Goal: Obtain resource: Download file/media

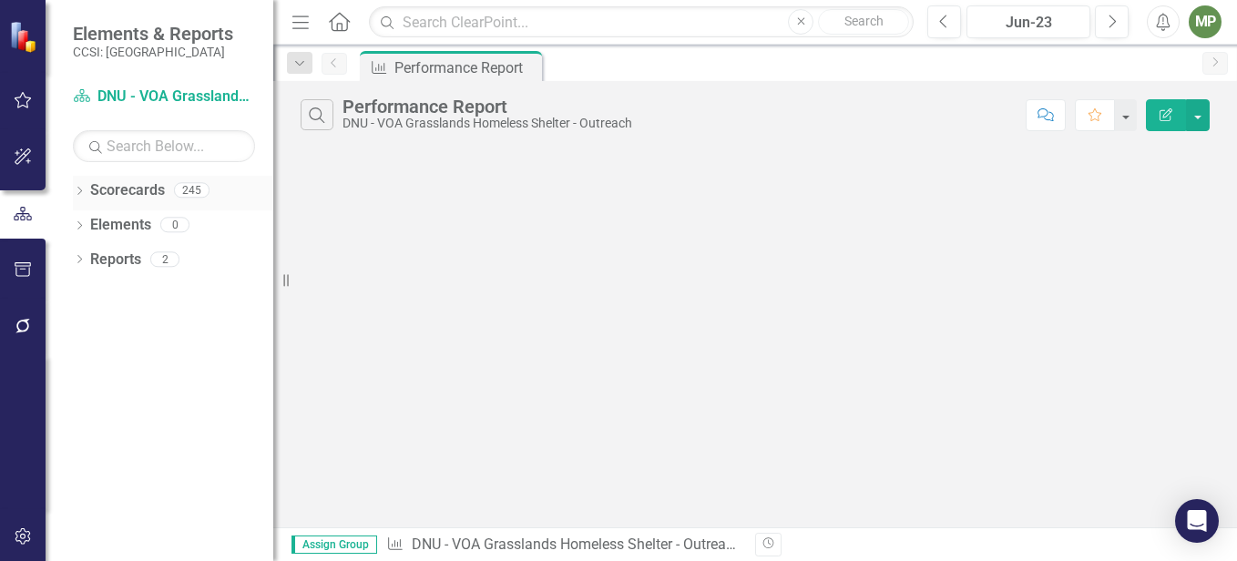
click at [76, 191] on icon "Dropdown" at bounding box center [79, 193] width 13 height 10
click at [94, 218] on div "Dropdown" at bounding box center [89, 225] width 14 height 15
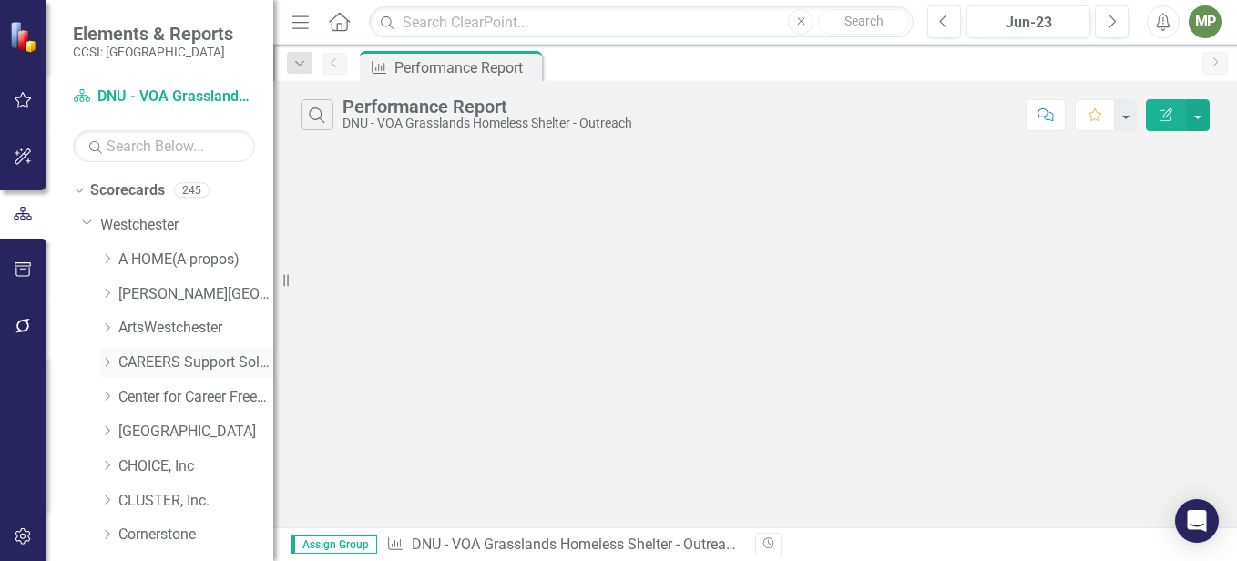
scroll to position [637, 0]
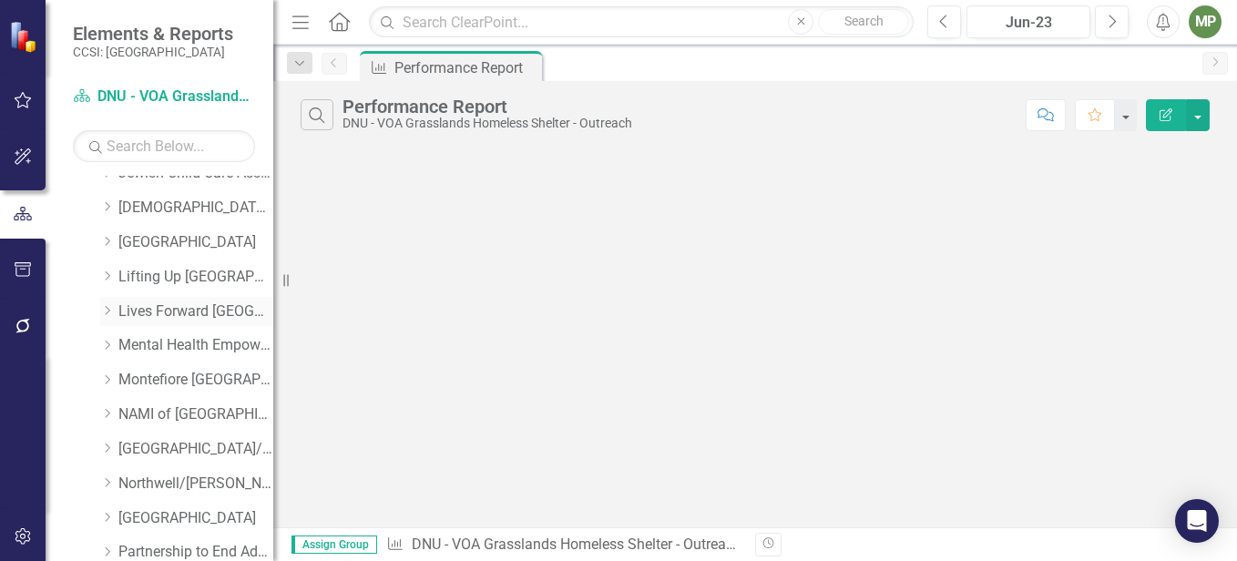
click at [199, 316] on link "Lives Forward [GEOGRAPHIC_DATA]" at bounding box center [195, 311] width 155 height 21
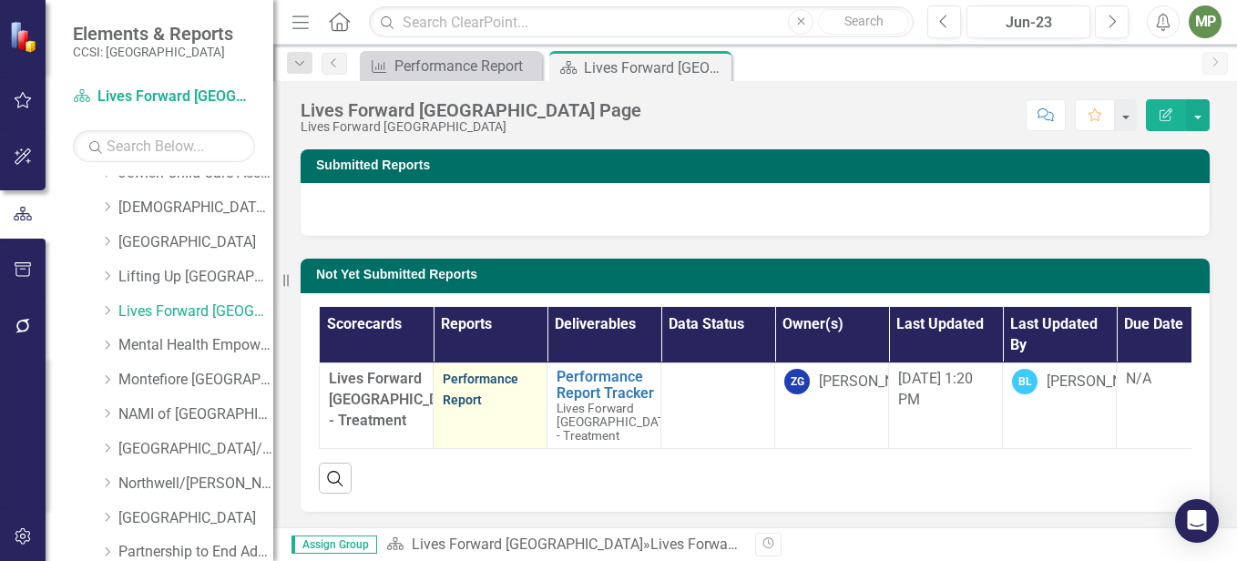
click at [488, 375] on link "Performance Report" at bounding box center [481, 390] width 76 height 36
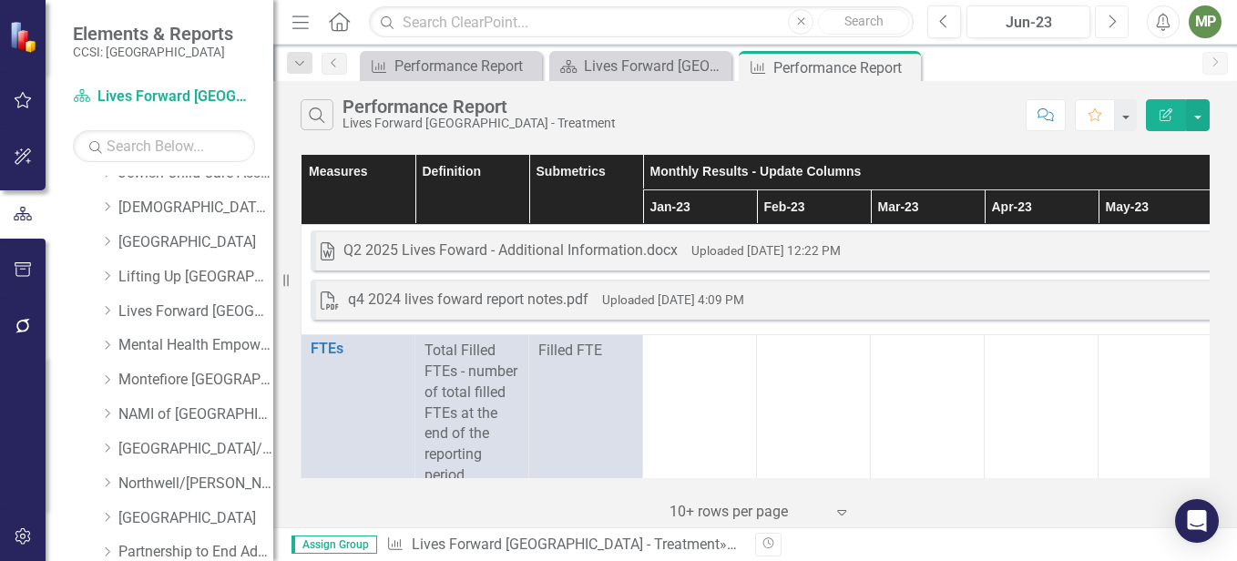
click at [1107, 25] on icon "Next" at bounding box center [1111, 22] width 10 height 16
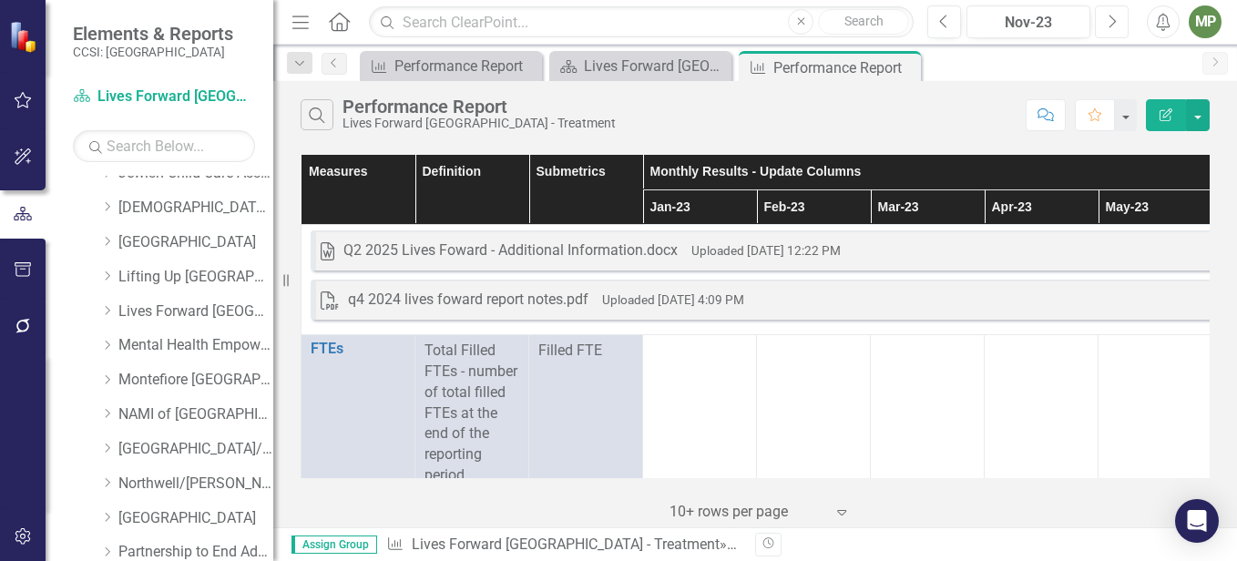
click at [1107, 25] on icon "Next" at bounding box center [1111, 22] width 10 height 16
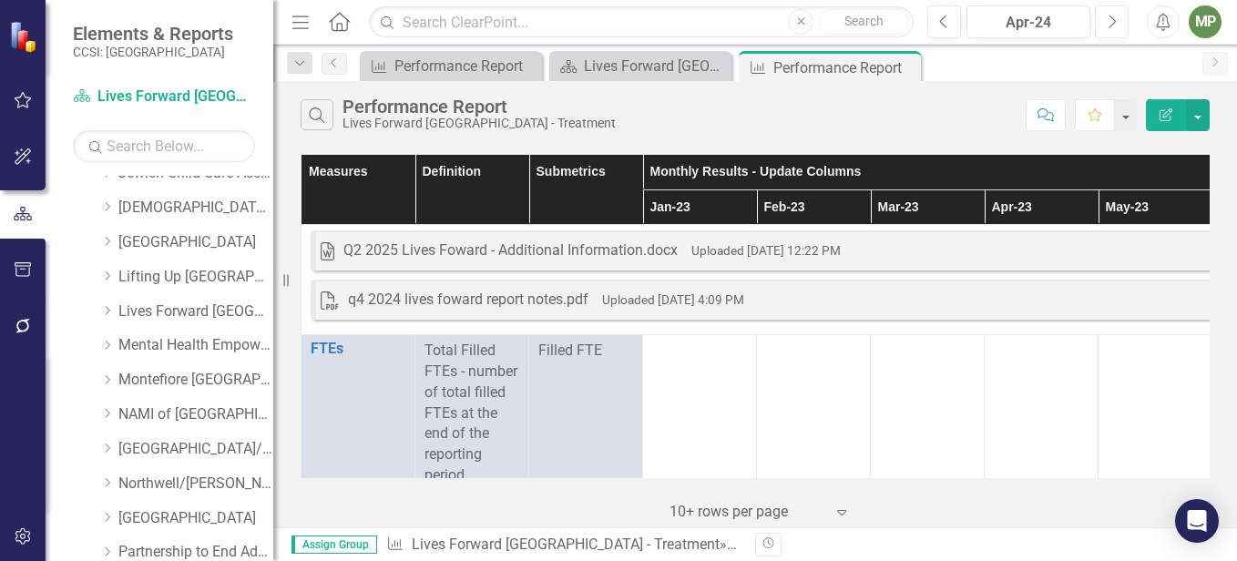
click at [1107, 25] on icon "Next" at bounding box center [1111, 22] width 10 height 16
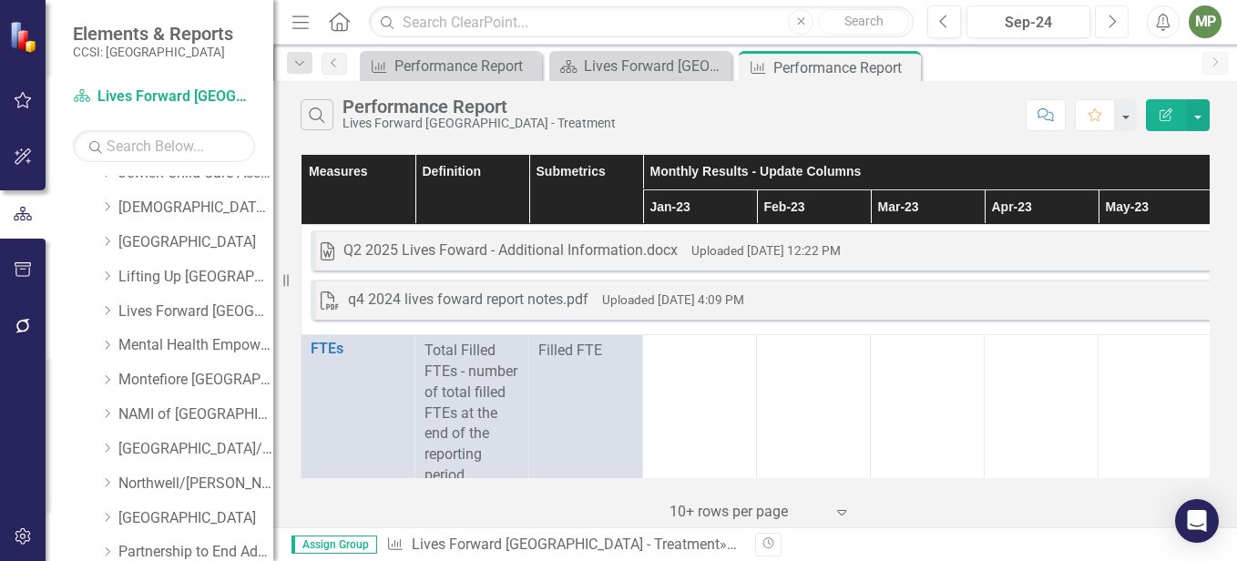
click at [1107, 25] on icon "Next" at bounding box center [1111, 22] width 10 height 16
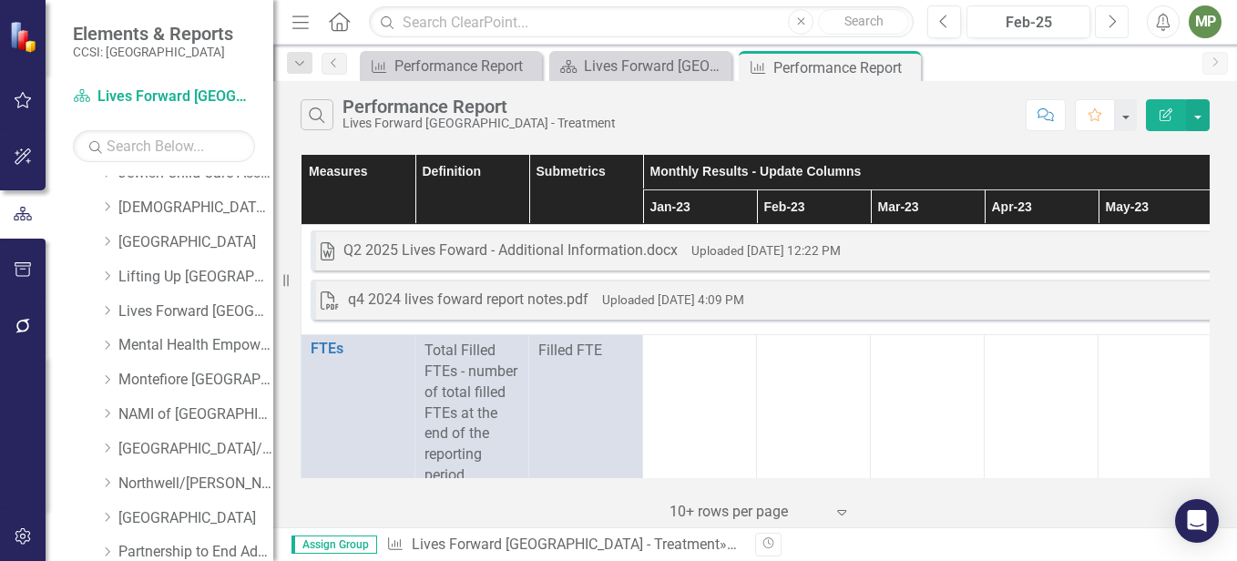
click at [1107, 25] on icon "Next" at bounding box center [1111, 22] width 10 height 16
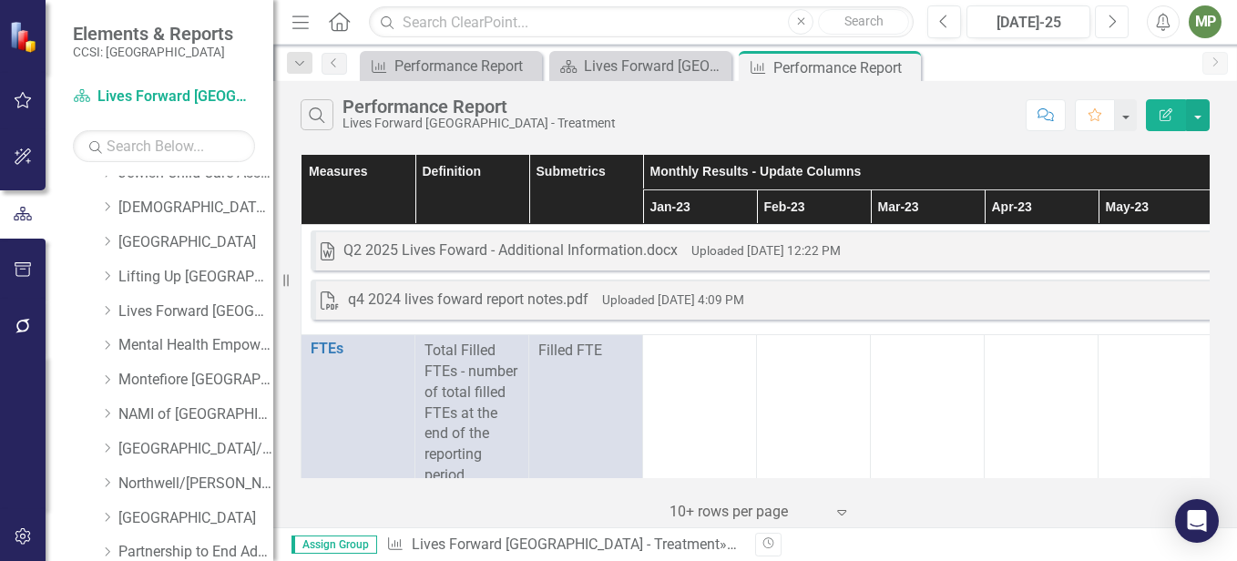
click at [1107, 25] on icon "Next" at bounding box center [1111, 22] width 10 height 16
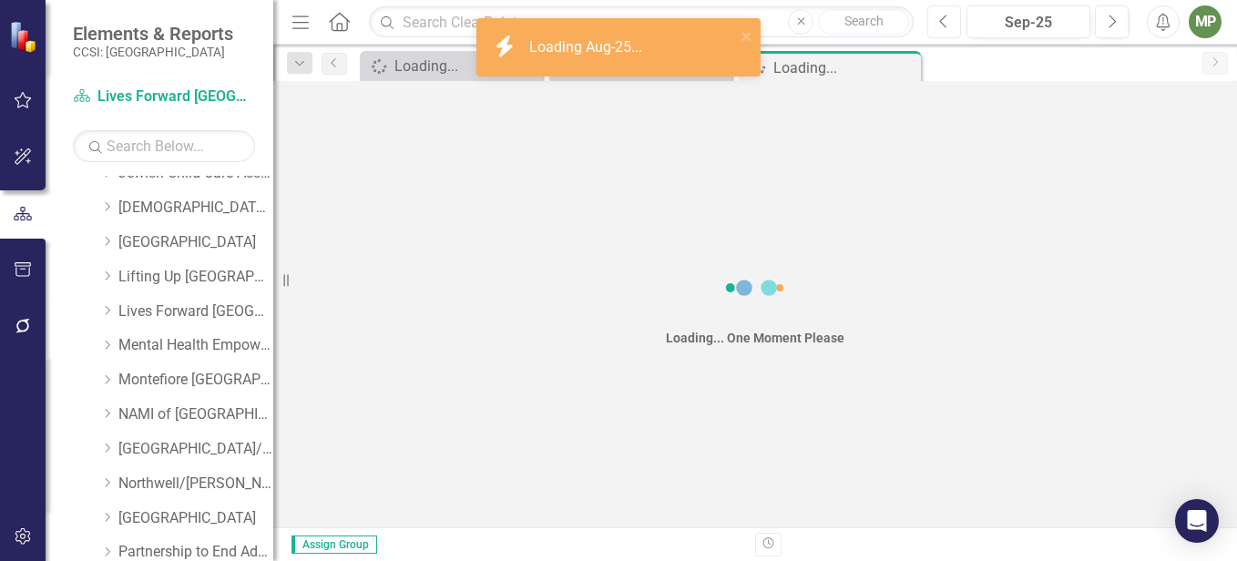
click at [946, 20] on icon "Previous" at bounding box center [944, 22] width 10 height 16
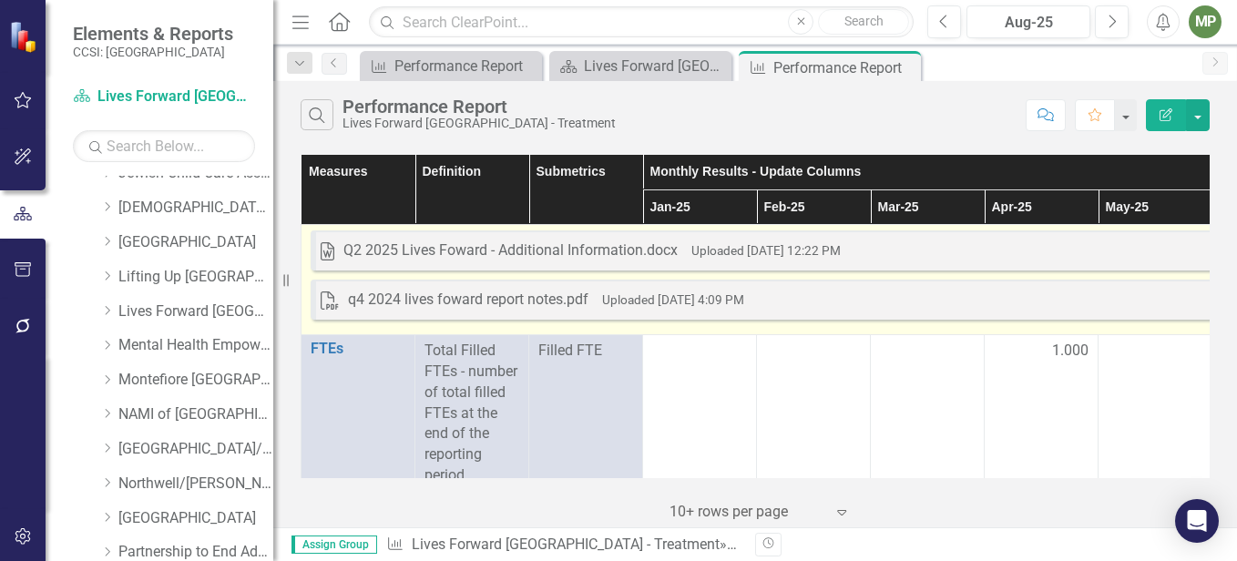
click at [565, 252] on div "Q2 2025 Lives Foward - Additional Information.docx" at bounding box center [510, 250] width 334 height 21
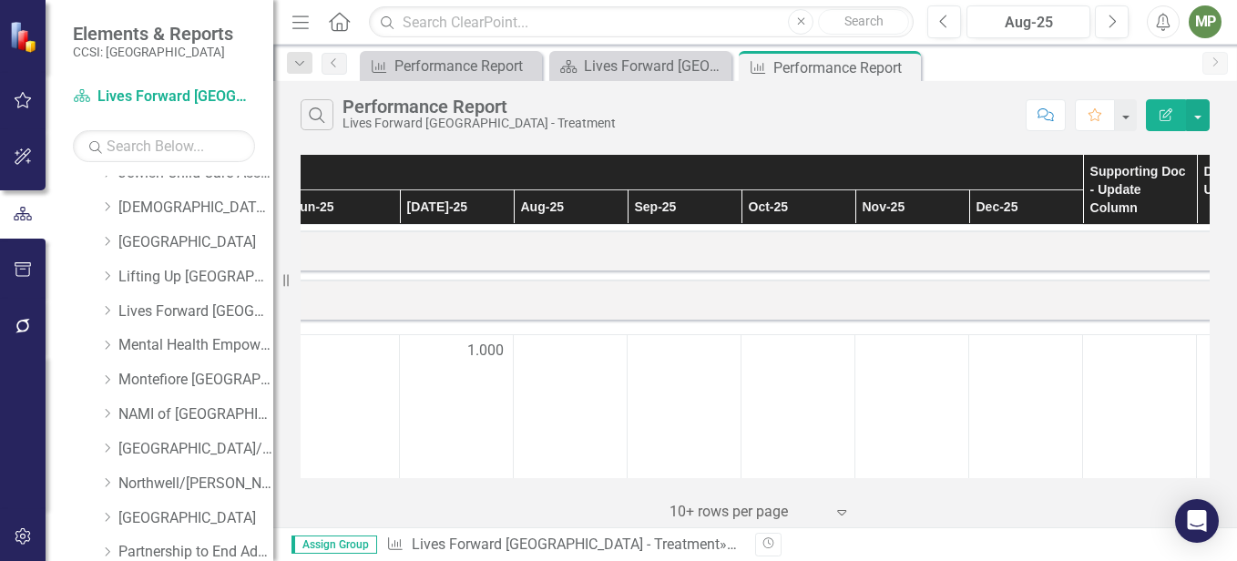
scroll to position [0, 1041]
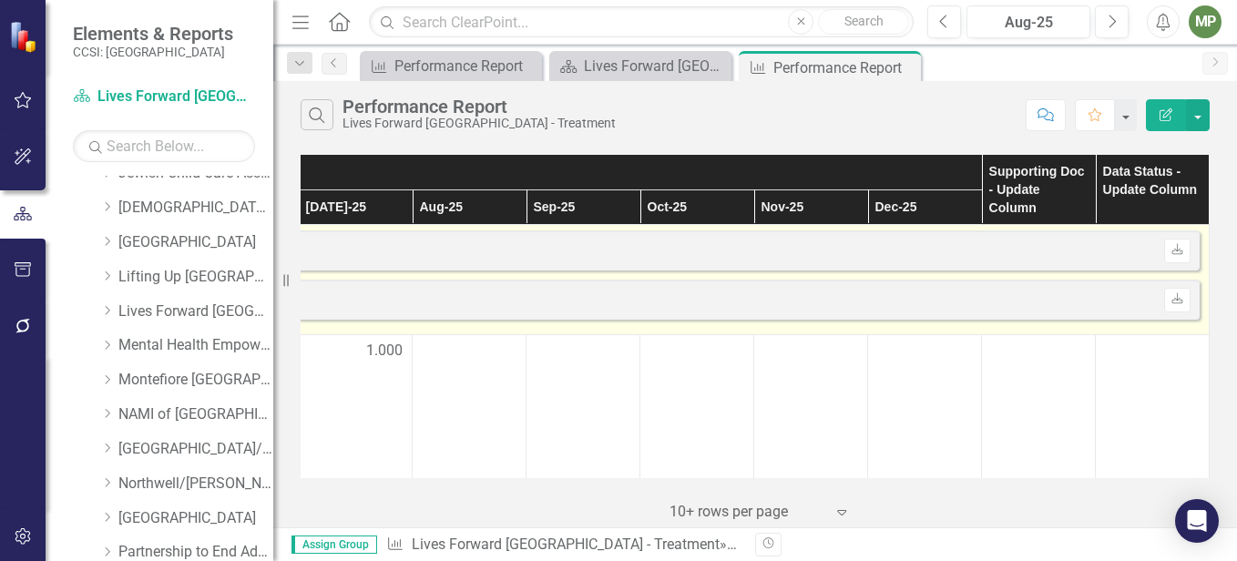
click at [1172, 238] on div "Word Q2 2025 Lives Foward - Additional Information.docx Uploaded [DATE] 12:22 P…" at bounding box center [241, 250] width 1916 height 40
click at [1170, 252] on icon "Download" at bounding box center [1177, 250] width 14 height 11
click at [1171, 303] on icon at bounding box center [1176, 297] width 11 height 11
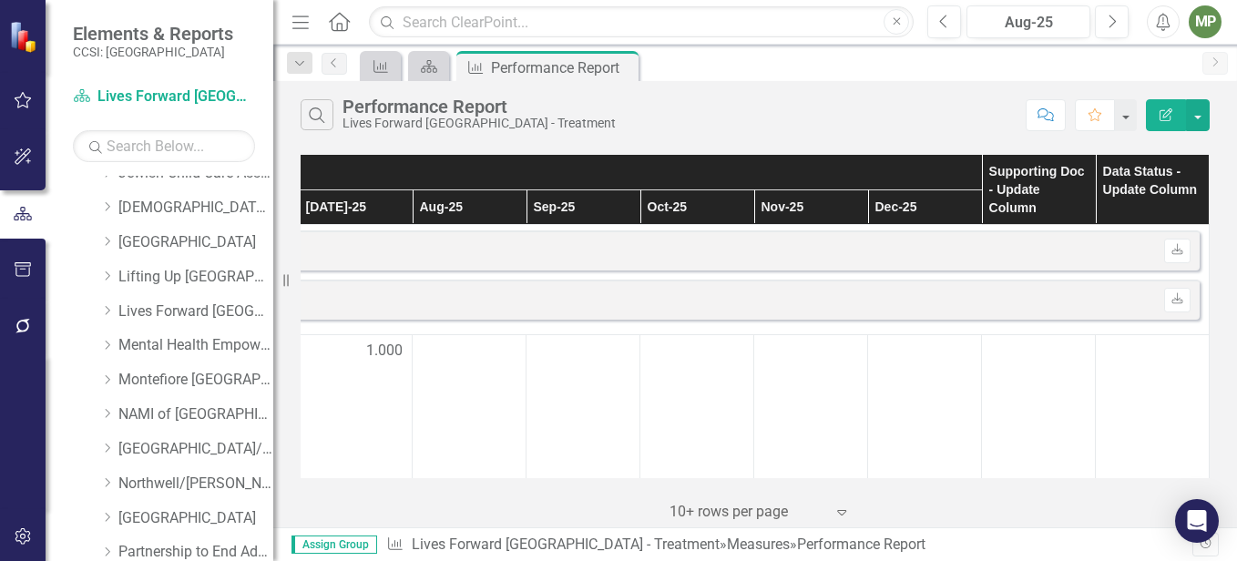
scroll to position [0, 1040]
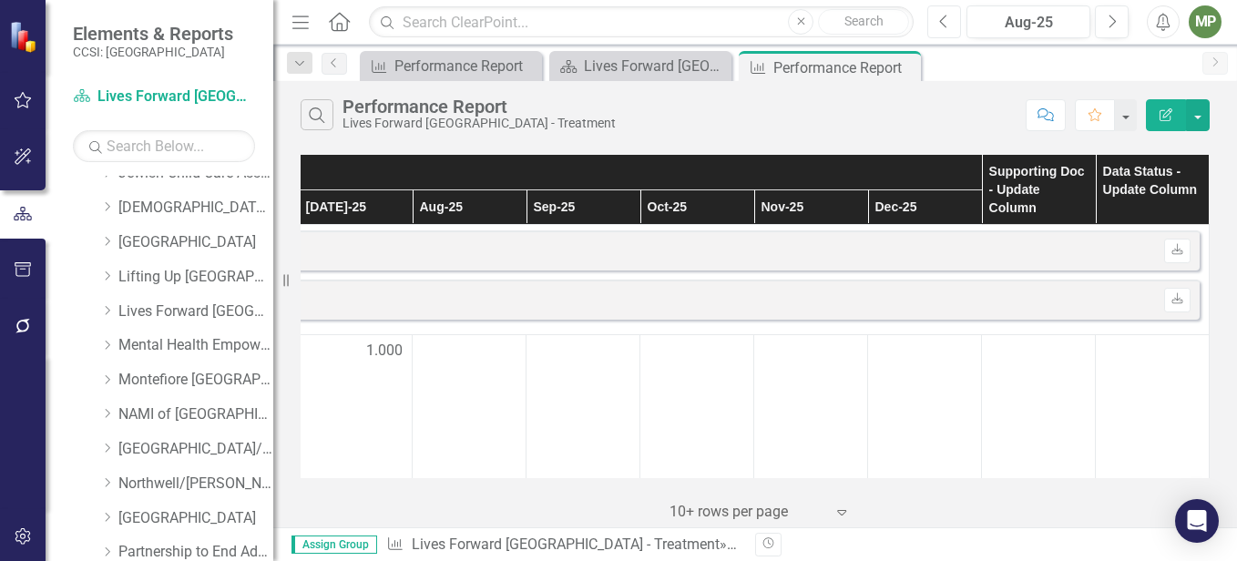
click at [936, 26] on button "Previous" at bounding box center [944, 21] width 34 height 33
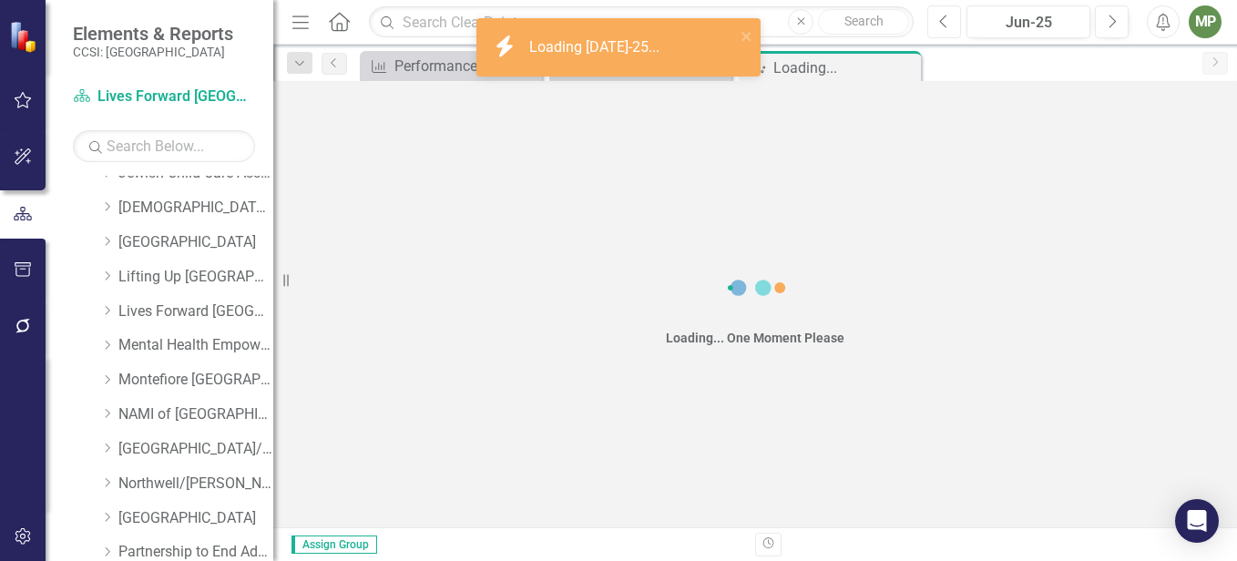
click at [936, 26] on button "Previous" at bounding box center [944, 21] width 34 height 33
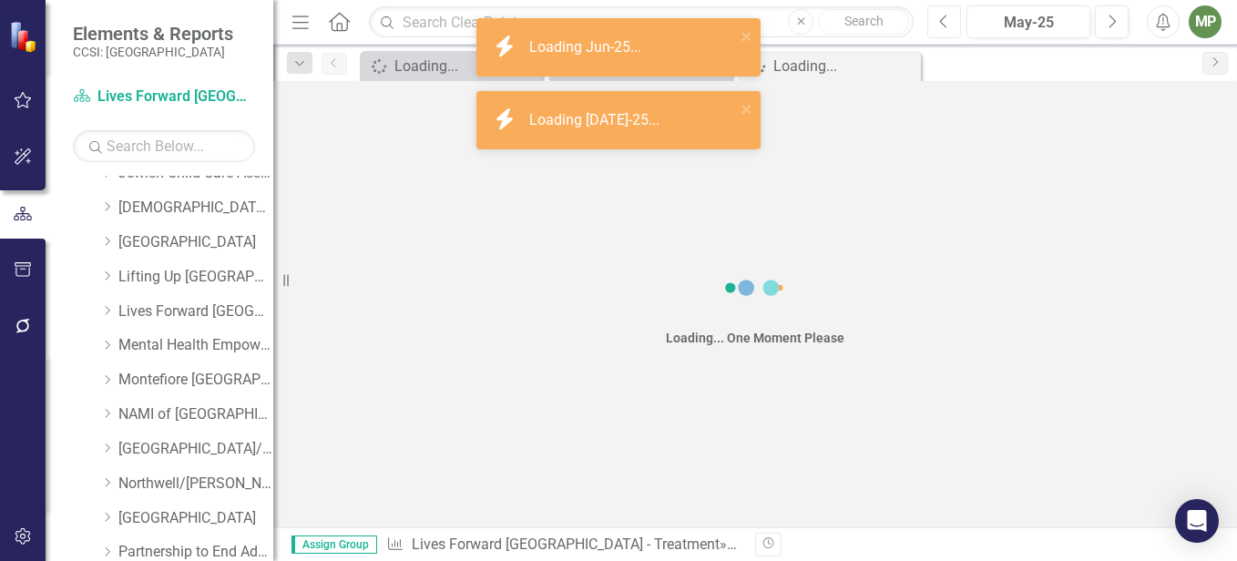
click at [936, 26] on button "Previous" at bounding box center [944, 21] width 34 height 33
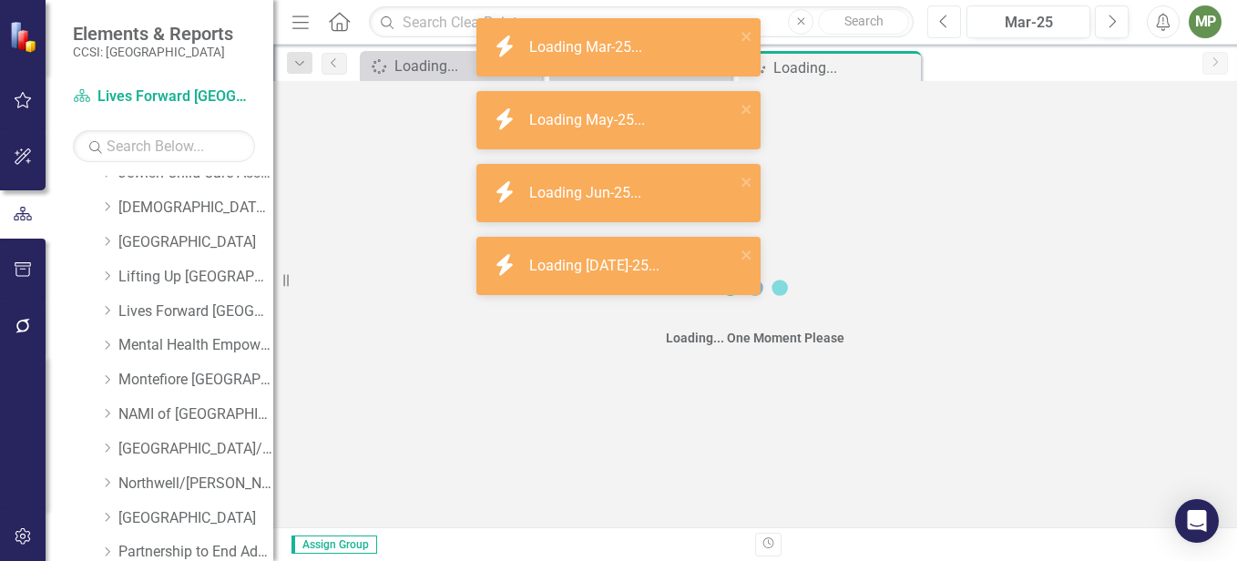
click at [936, 26] on button "Previous" at bounding box center [944, 21] width 34 height 33
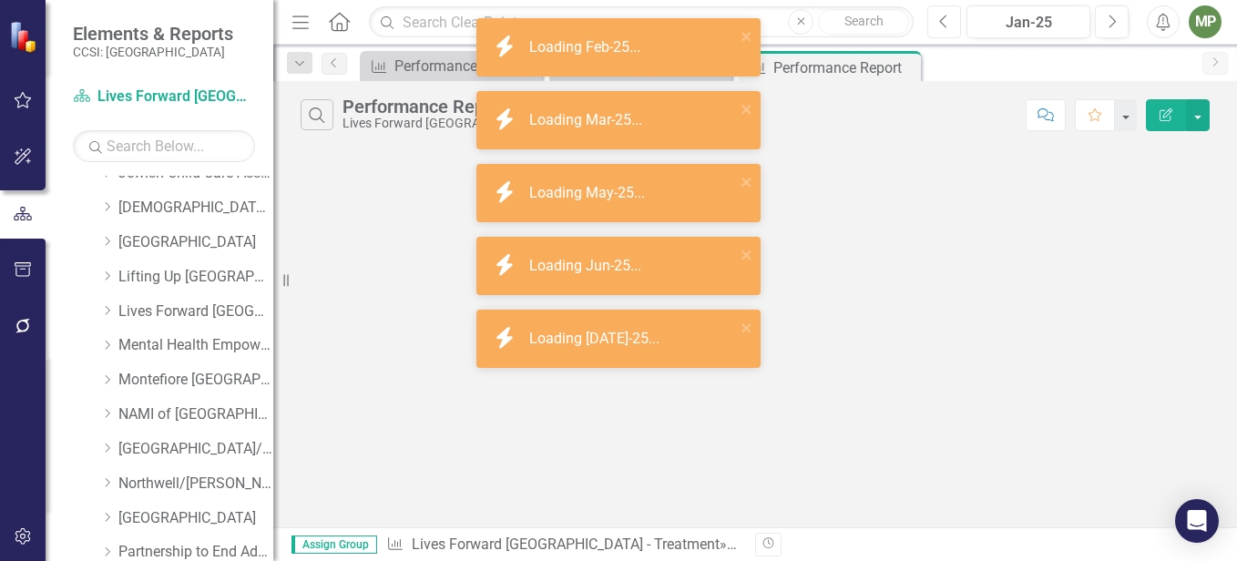
click at [936, 26] on button "Previous" at bounding box center [944, 21] width 34 height 33
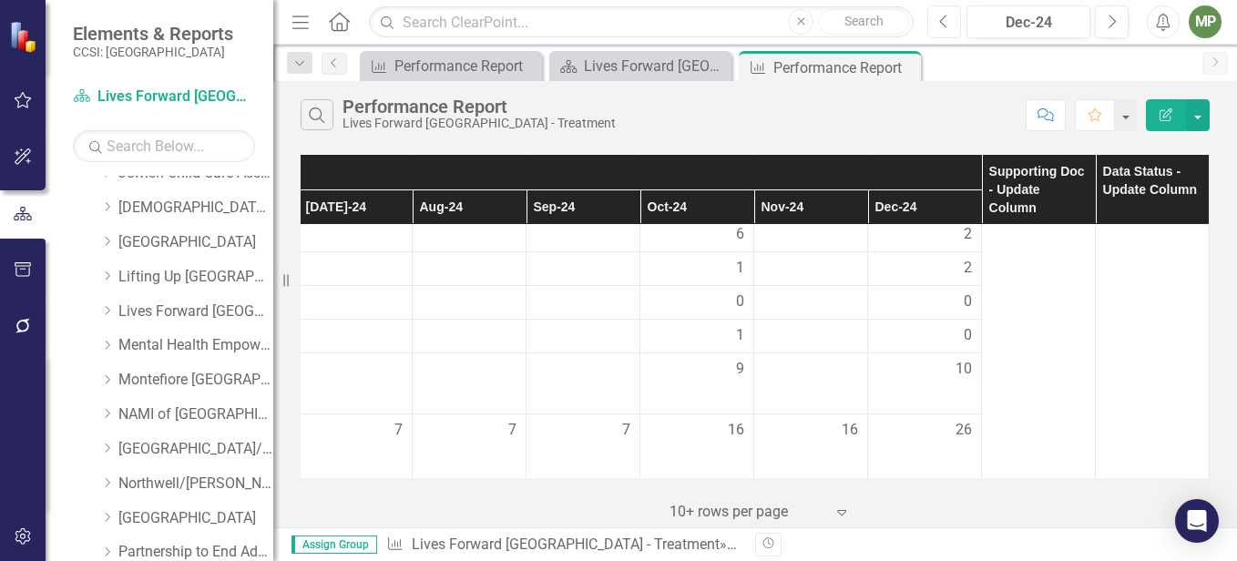
scroll to position [1234, 1037]
click at [1121, 24] on button "Next" at bounding box center [1112, 21] width 34 height 33
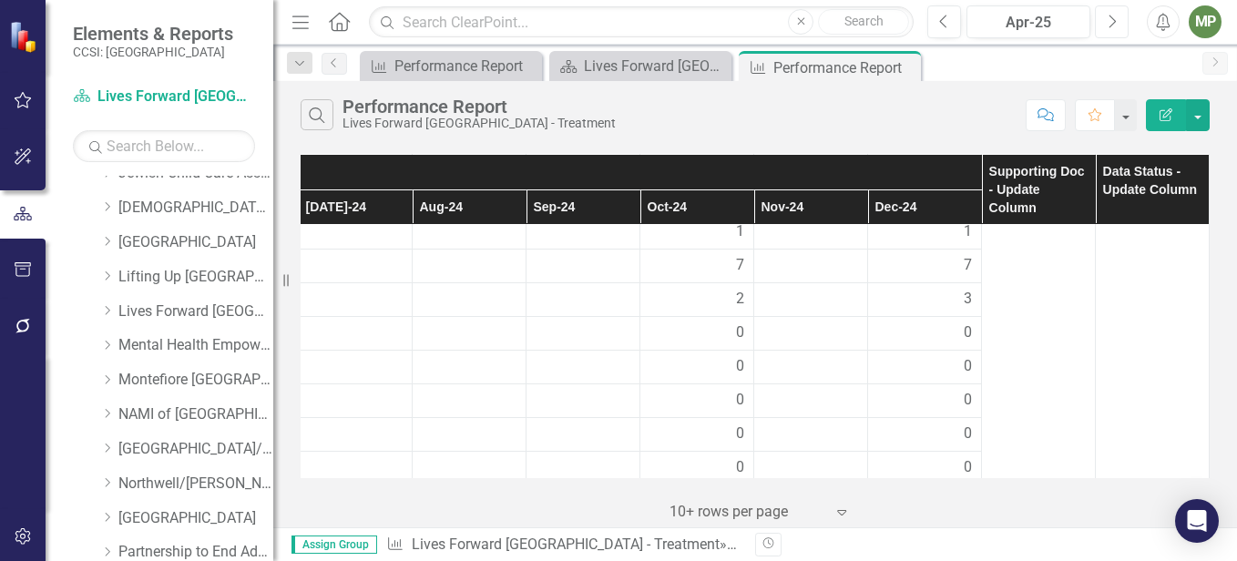
click at [1121, 24] on button "Next" at bounding box center [1112, 21] width 34 height 33
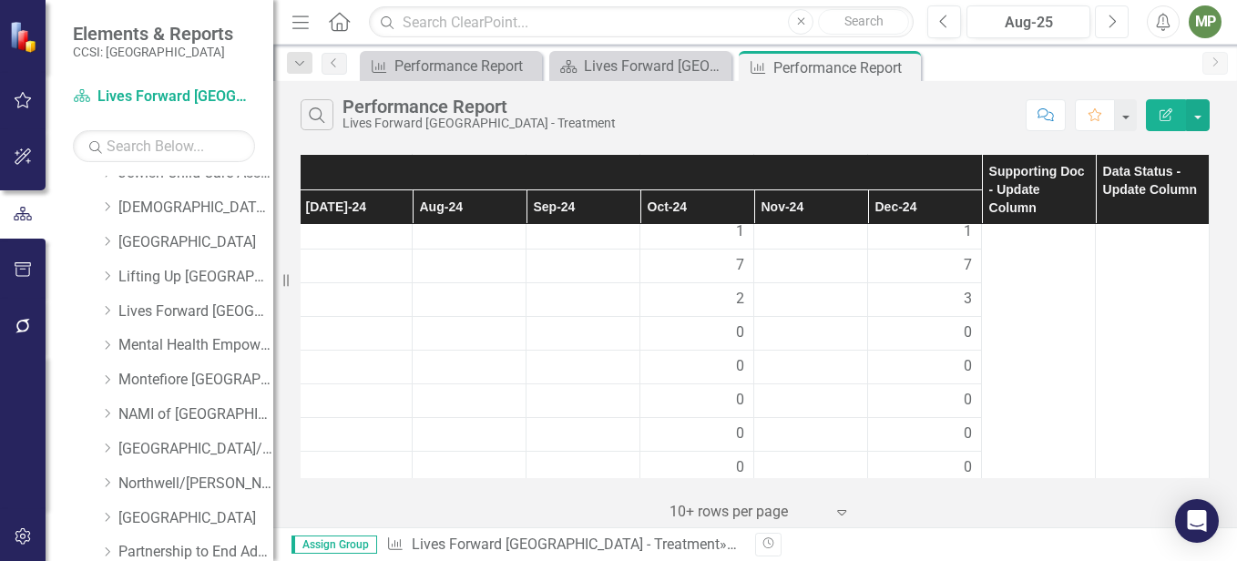
click at [1121, 24] on button "Next" at bounding box center [1112, 21] width 34 height 33
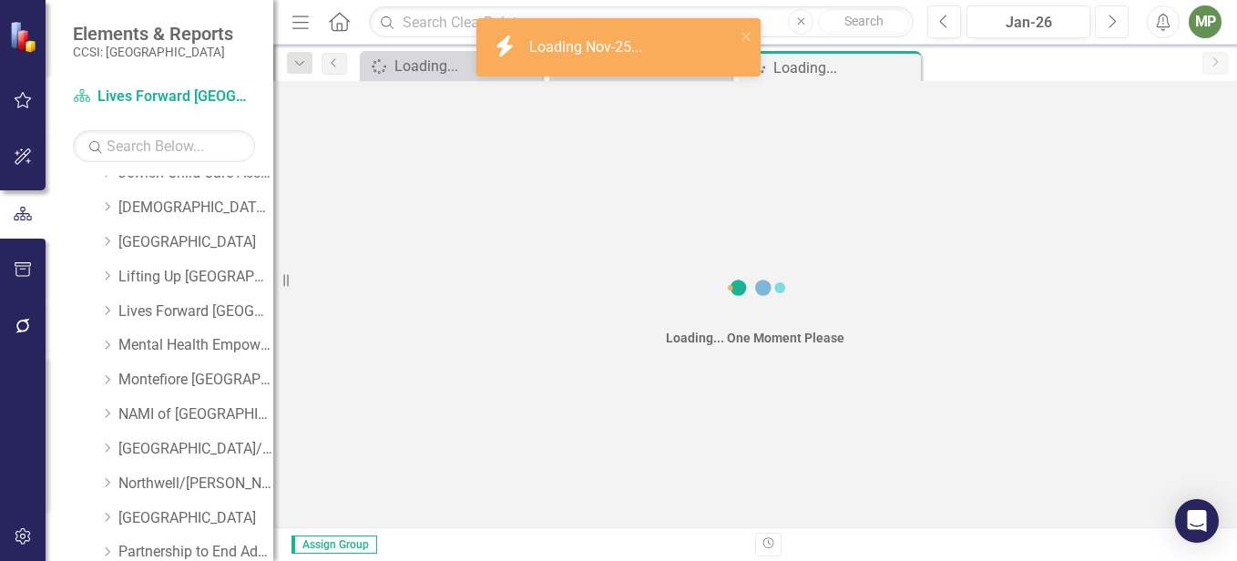
click at [1121, 24] on button "Next" at bounding box center [1112, 21] width 34 height 33
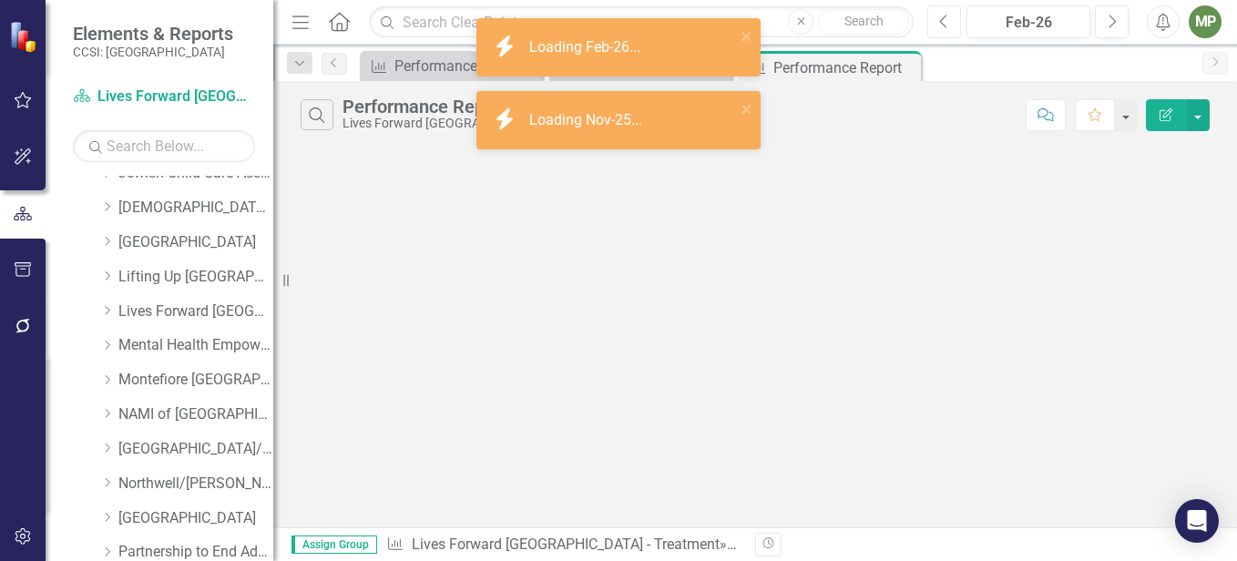
click at [942, 32] on button "Previous" at bounding box center [944, 21] width 34 height 33
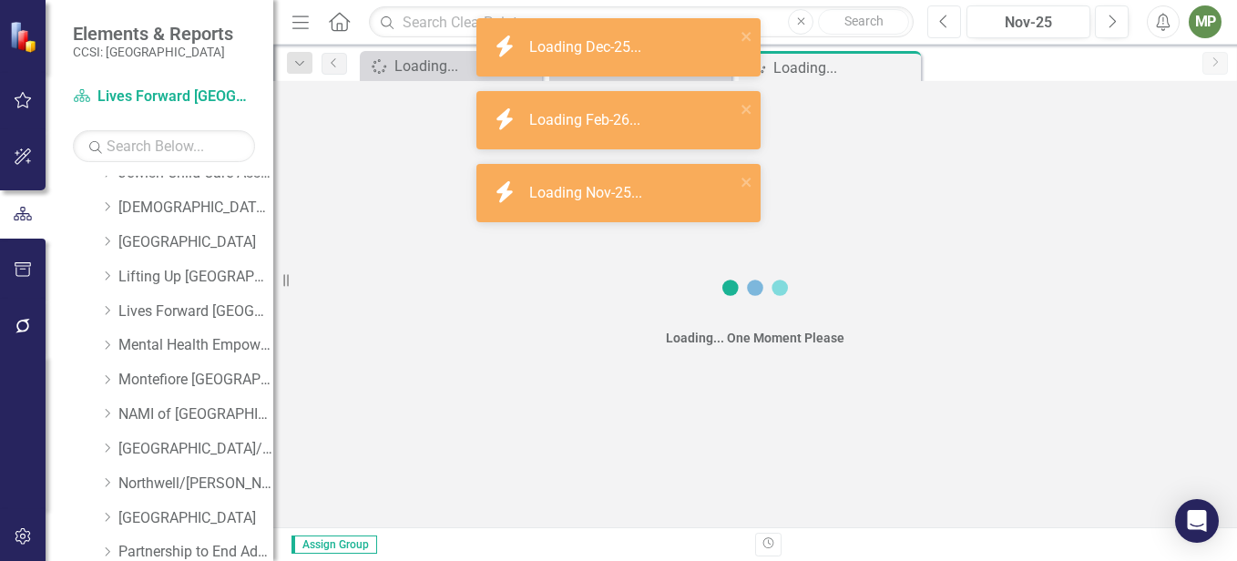
click at [942, 32] on button "Previous" at bounding box center [944, 21] width 34 height 33
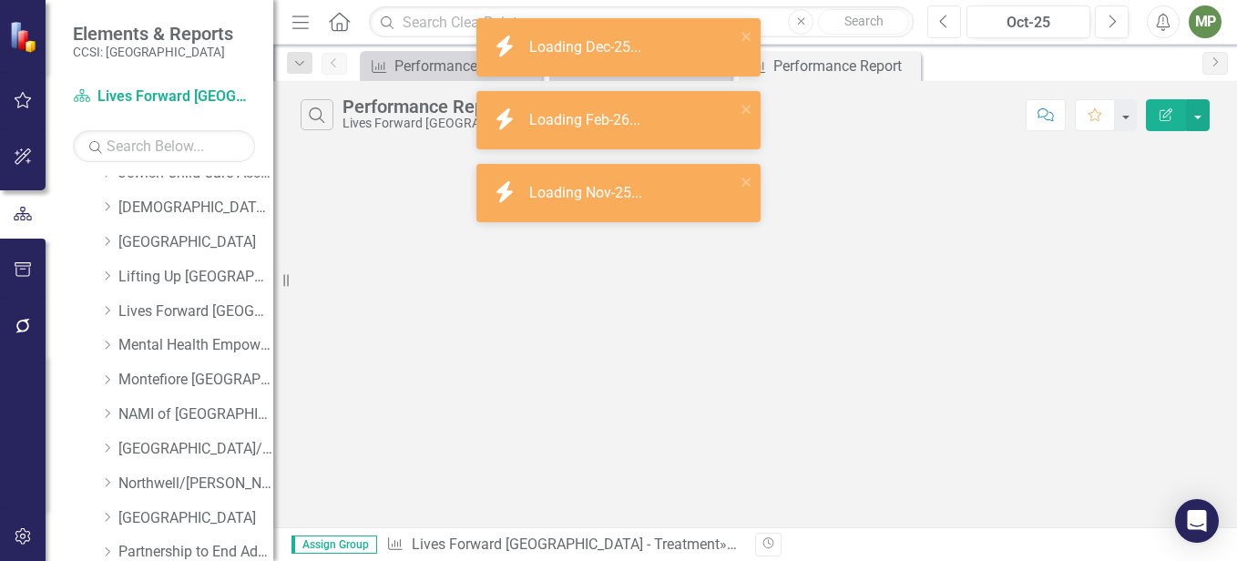
click at [942, 32] on button "Previous" at bounding box center [944, 21] width 34 height 33
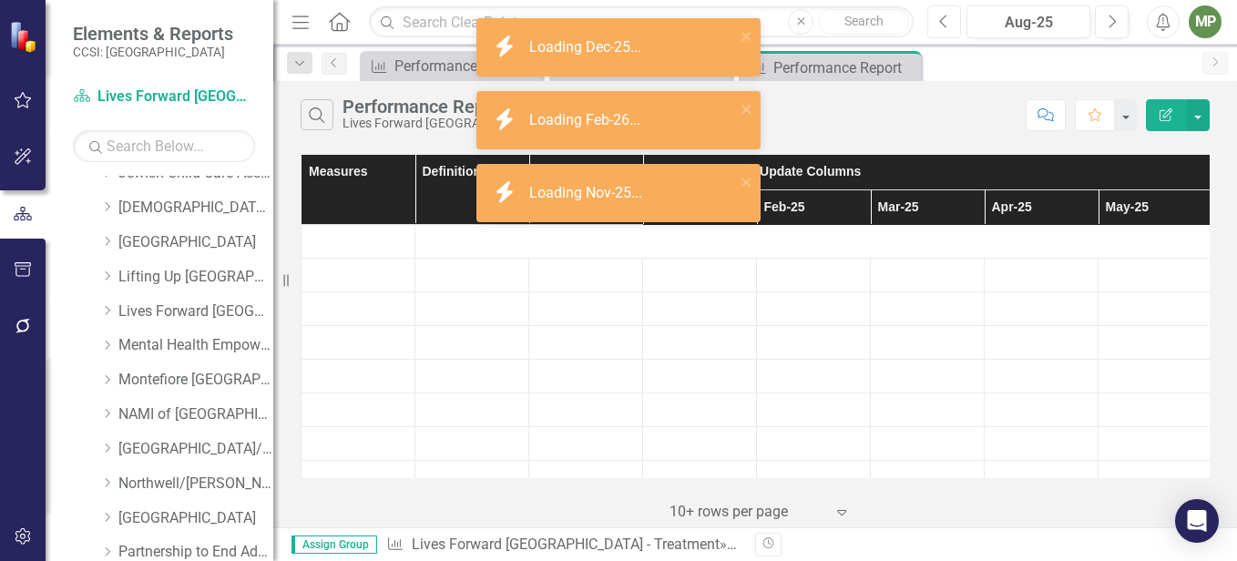
click at [942, 32] on button "Previous" at bounding box center [944, 21] width 34 height 33
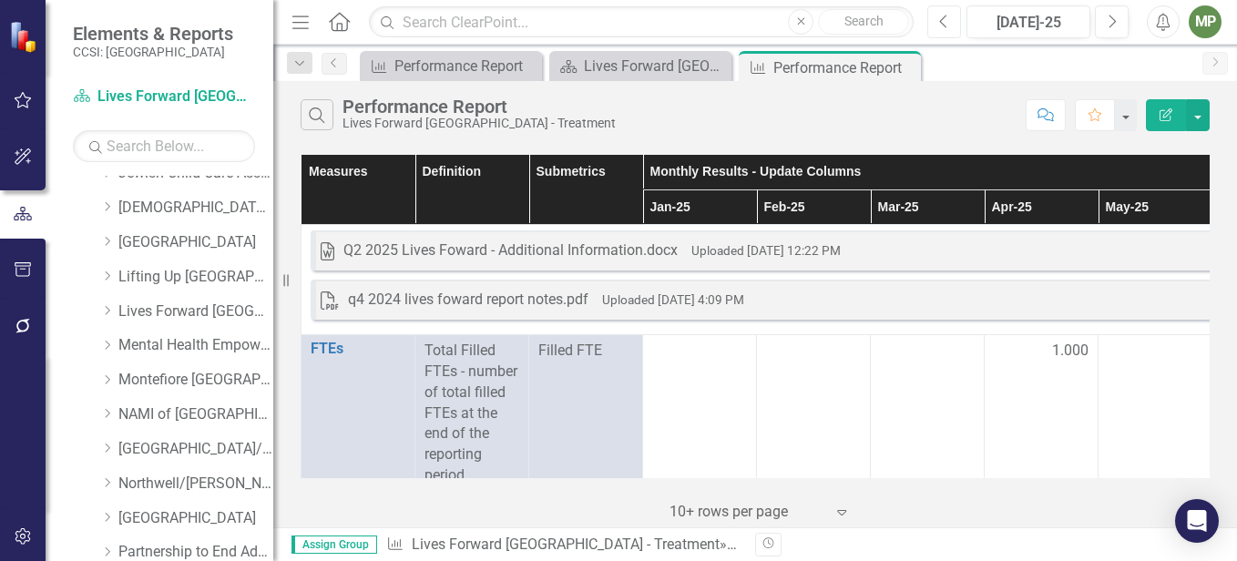
scroll to position [0, 1041]
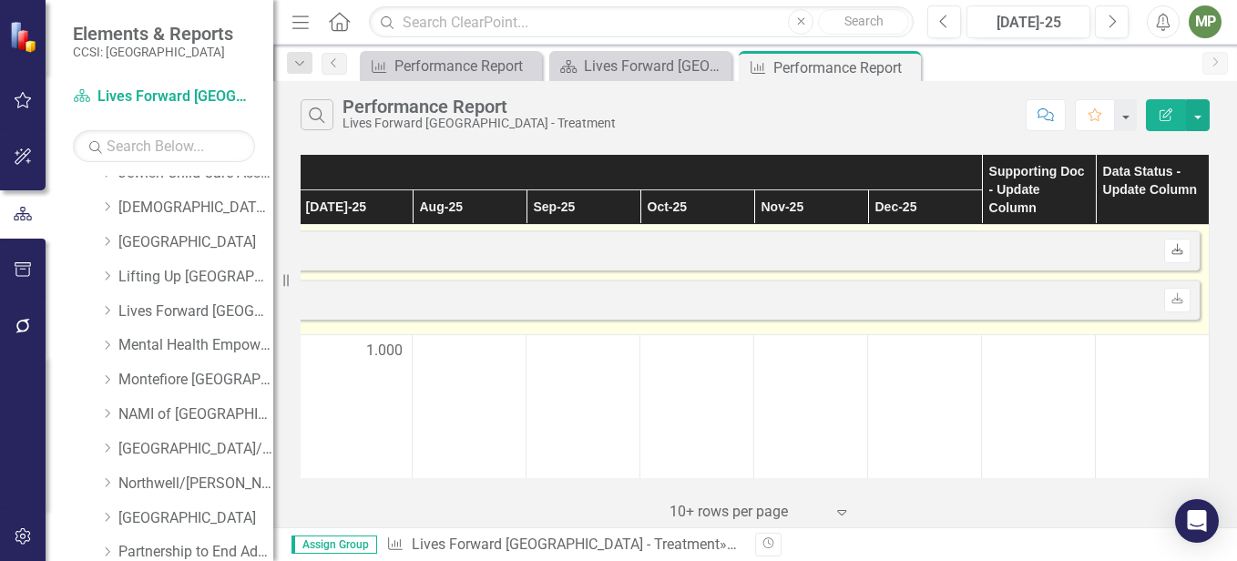
click at [1170, 253] on icon "Download" at bounding box center [1177, 250] width 14 height 11
